Goal: Task Accomplishment & Management: Manage account settings

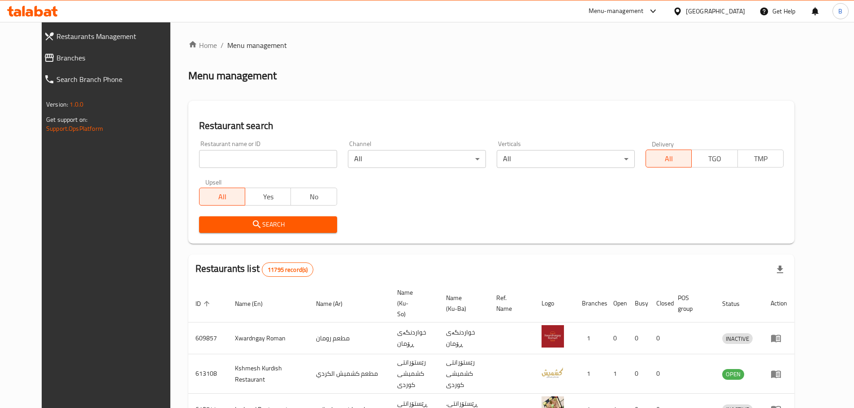
click at [322, 114] on div "Restaurant search Restaurant name or ID Restaurant name or ID Channel All ​ Ver…" at bounding box center [491, 172] width 606 height 143
click at [315, 69] on div "Menu management" at bounding box center [491, 76] width 606 height 14
click at [205, 83] on h2 "Menu management" at bounding box center [232, 76] width 88 height 14
click at [227, 45] on span "Menu management" at bounding box center [257, 45] width 60 height 11
click at [215, 76] on h2 "Menu management" at bounding box center [232, 76] width 88 height 14
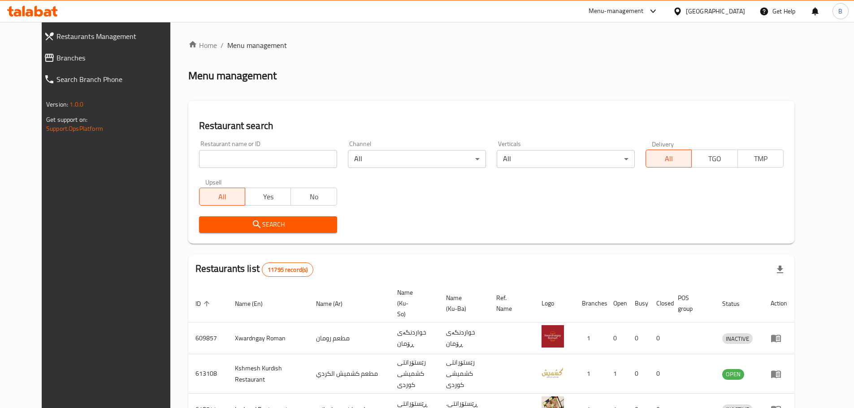
click at [411, 117] on div "Restaurant search Restaurant name or ID Restaurant name or ID Channel All ​ Ver…" at bounding box center [491, 172] width 606 height 143
click at [275, 162] on input "search" at bounding box center [268, 159] width 138 height 18
paste input "[PERSON_NAME][GEOGRAPHIC_DATA]"
type input "[PERSON_NAME][GEOGRAPHIC_DATA]"
click button "Search" at bounding box center [268, 225] width 138 height 17
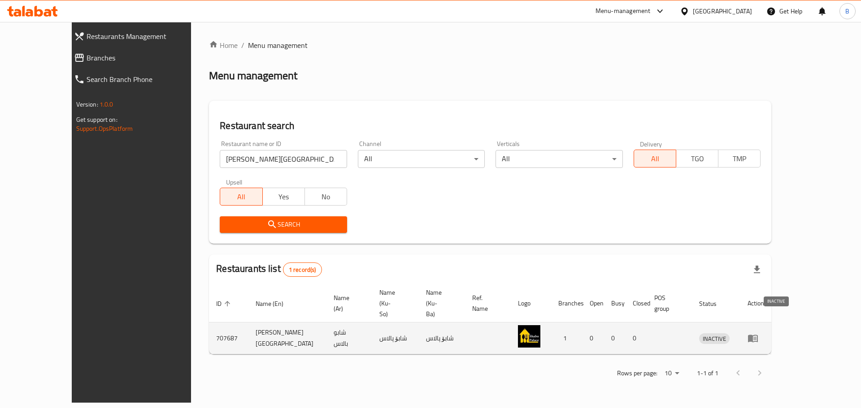
click at [730, 334] on span "INACTIVE" at bounding box center [714, 339] width 30 height 10
click at [758, 333] on icon "enhanced table" at bounding box center [752, 338] width 11 height 11
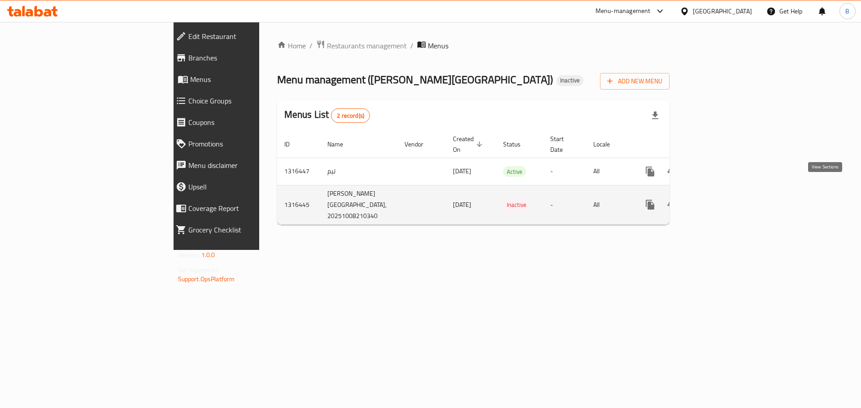
click at [719, 201] on icon "enhanced table" at bounding box center [715, 205] width 8 height 8
click at [677, 201] on icon "enhanced table" at bounding box center [672, 204] width 10 height 7
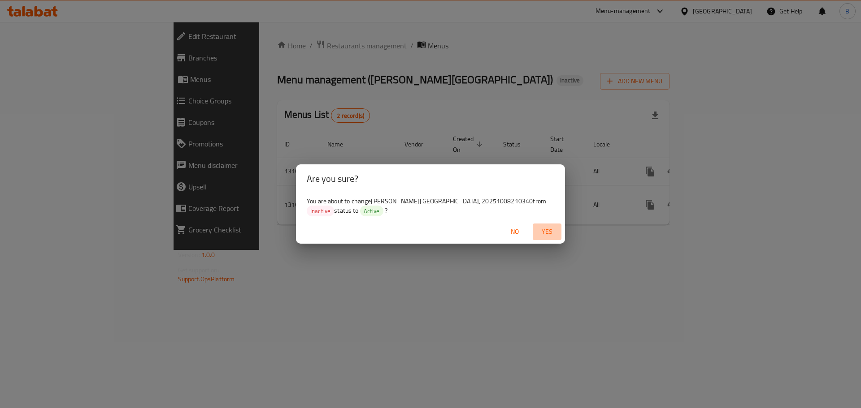
click at [548, 233] on span "Yes" at bounding box center [547, 231] width 22 height 11
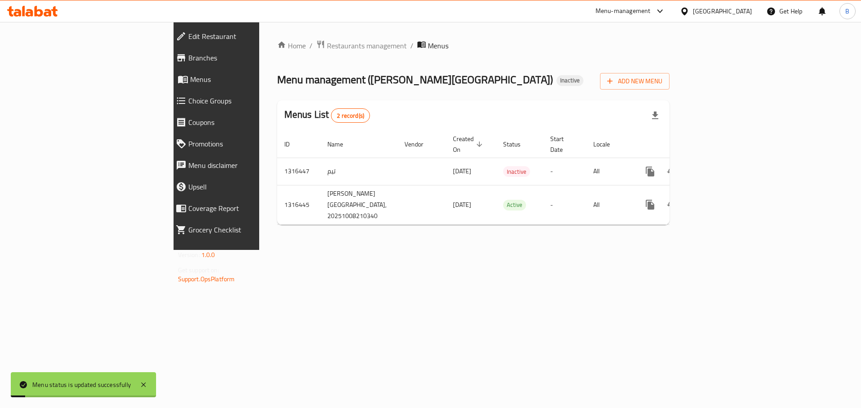
click at [554, 250] on div "Home / Restaurants management / Menus Menu management ( [PERSON_NAME][GEOGRAPHI…" at bounding box center [473, 136] width 429 height 228
click at [491, 250] on div "Home / Restaurants management / Menus Menu management ( [PERSON_NAME][GEOGRAPHI…" at bounding box center [473, 136] width 429 height 228
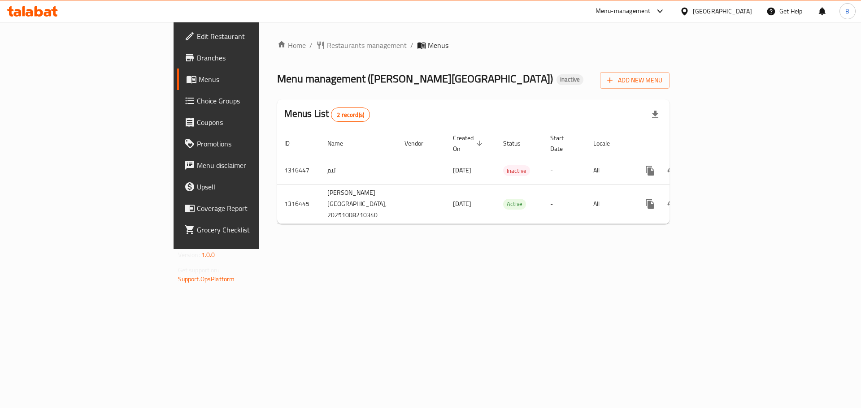
click at [496, 242] on div "Home / Restaurants management / Menus Menu management ( [PERSON_NAME][GEOGRAPHI…" at bounding box center [473, 135] width 429 height 227
click at [494, 84] on div "Menu management ( [PERSON_NAME][GEOGRAPHIC_DATA] ) Inactive Add New Menu" at bounding box center [473, 79] width 393 height 20
click at [551, 49] on ol "Home / Restaurants management / Menus" at bounding box center [473, 45] width 393 height 11
click at [556, 70] on div "Menu management ( [PERSON_NAME][GEOGRAPHIC_DATA] ) Inactive Add New Menu" at bounding box center [473, 79] width 393 height 20
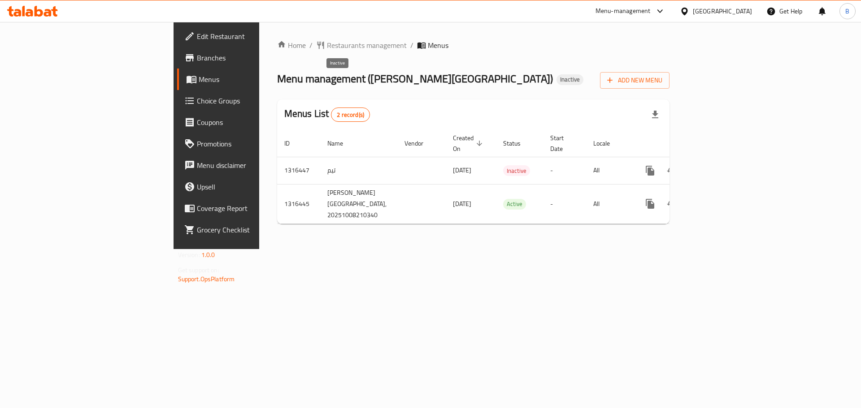
click at [556, 79] on span "Inactive" at bounding box center [569, 80] width 27 height 8
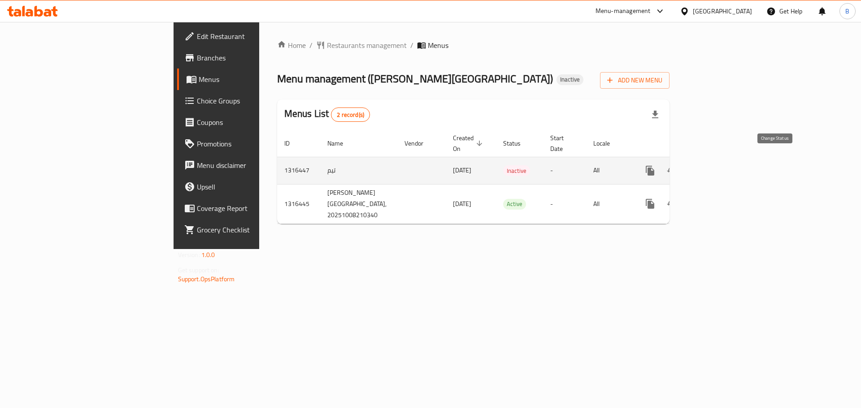
click at [677, 165] on icon "enhanced table" at bounding box center [671, 170] width 11 height 11
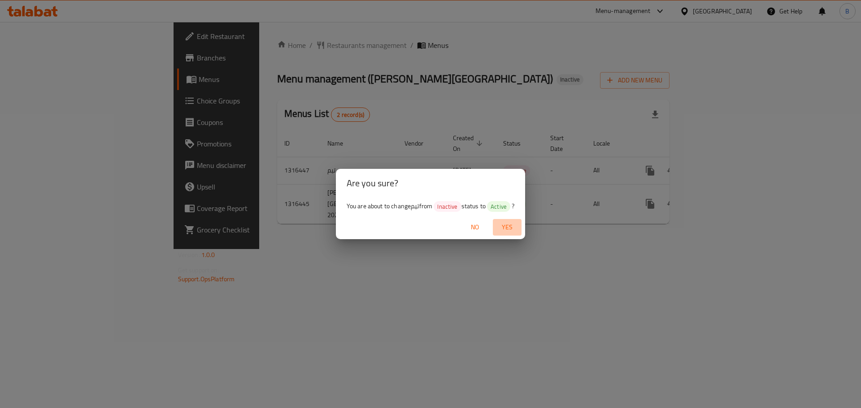
click at [507, 228] on span "Yes" at bounding box center [507, 227] width 22 height 11
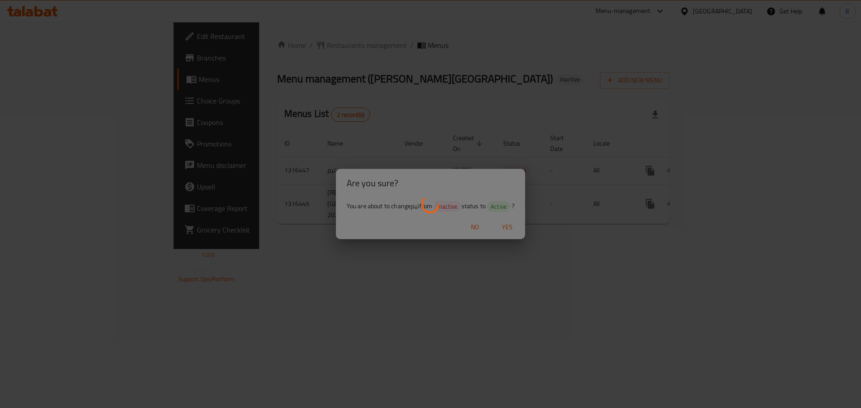
click at [428, 276] on div at bounding box center [430, 204] width 861 height 408
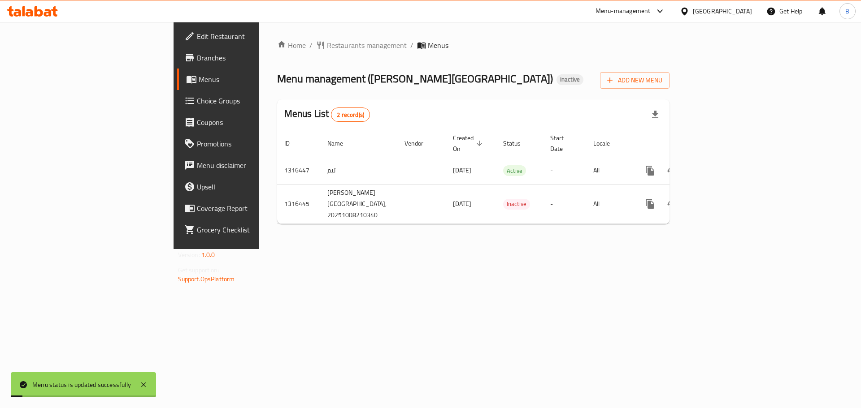
click at [428, 249] on div "Home / Restaurants management / Menus Menu management ( [PERSON_NAME][GEOGRAPHI…" at bounding box center [473, 135] width 429 height 227
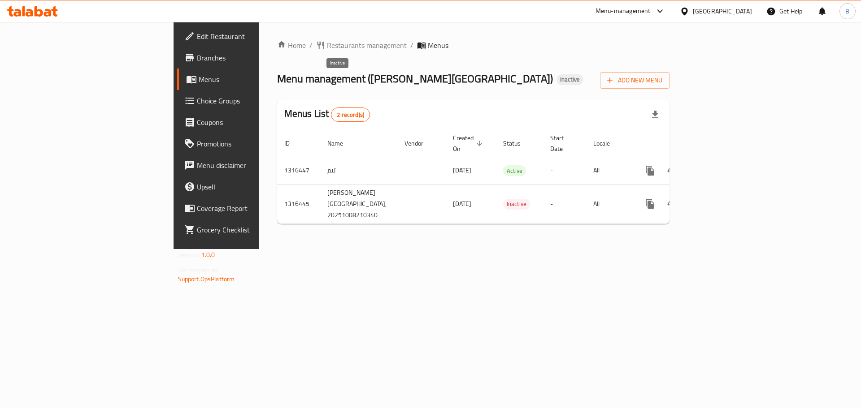
click at [556, 80] on span "Inactive" at bounding box center [569, 80] width 27 height 8
